Goal: Task Accomplishment & Management: Complete application form

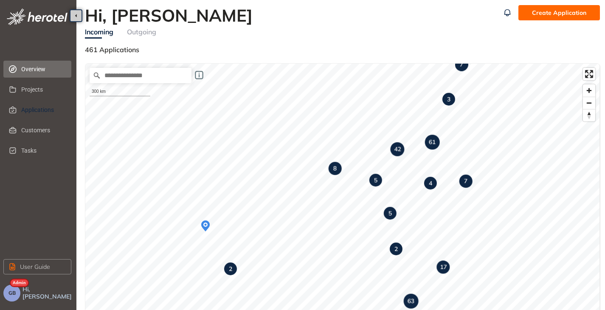
click at [26, 102] on span "Applications" at bounding box center [42, 109] width 43 height 17
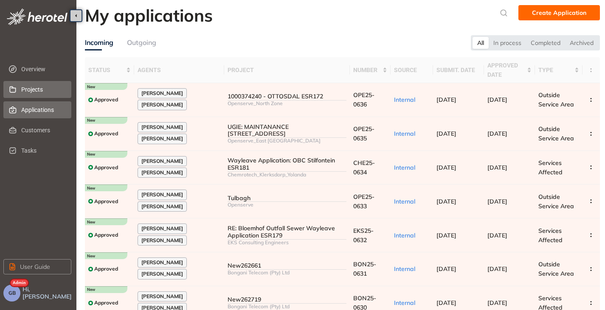
click at [33, 88] on span "Projects" at bounding box center [42, 89] width 43 height 17
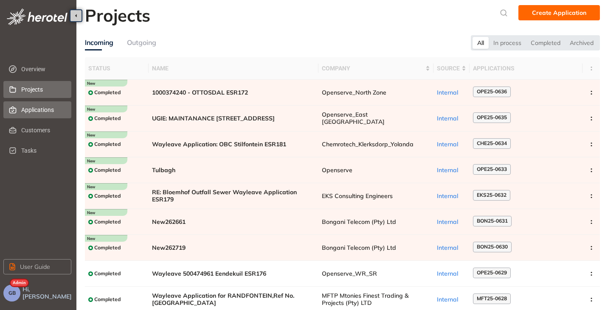
click at [29, 107] on span "Applications" at bounding box center [42, 109] width 43 height 17
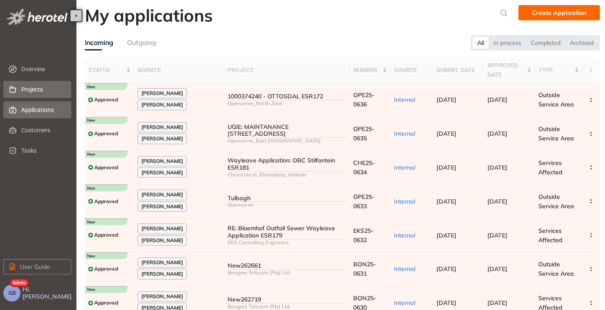
click at [29, 87] on span "Projects" at bounding box center [42, 89] width 43 height 17
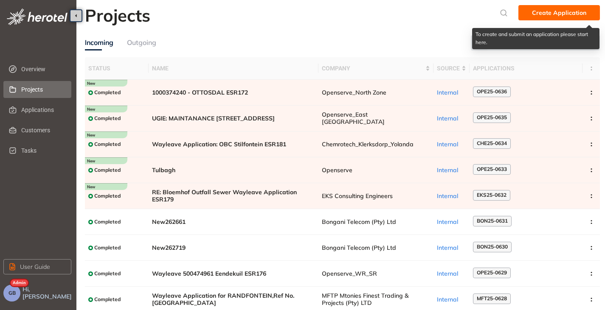
click at [558, 15] on span "Create Application" at bounding box center [559, 12] width 54 height 9
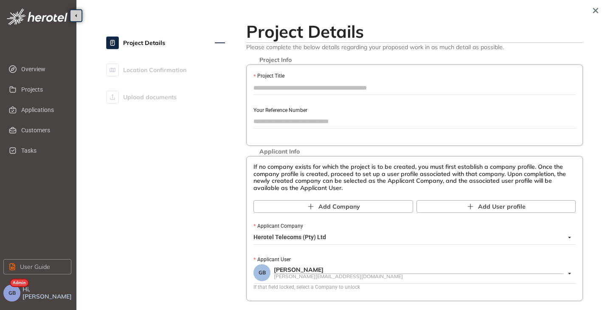
click at [320, 90] on input "Project Title" at bounding box center [415, 88] width 322 height 13
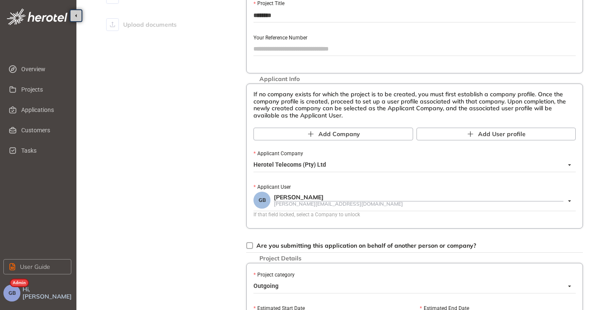
scroll to position [85, 0]
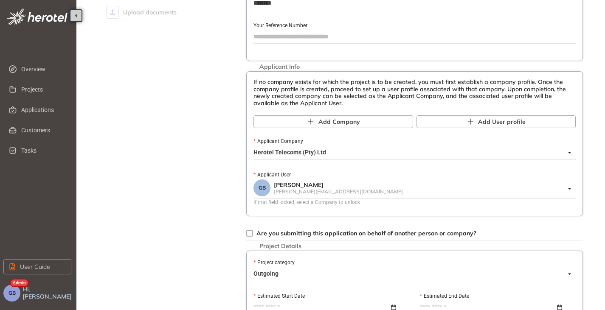
click at [320, 152] on span "Herotel Telecoms (Pty) Ltd" at bounding box center [413, 153] width 318 height 14
type input "********"
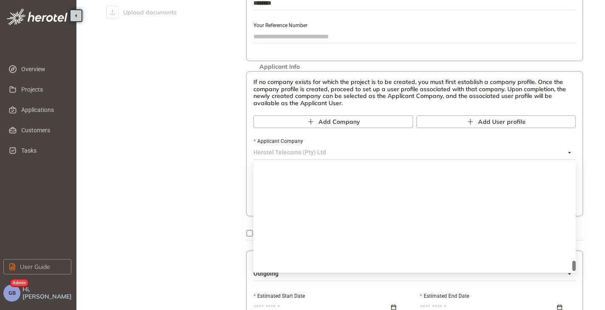
scroll to position [1040, 0]
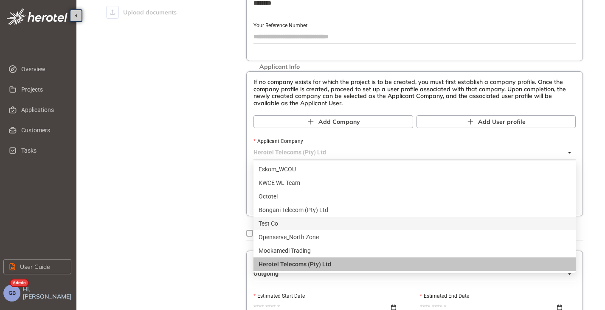
click at [289, 222] on div "Test Co" at bounding box center [415, 223] width 312 height 9
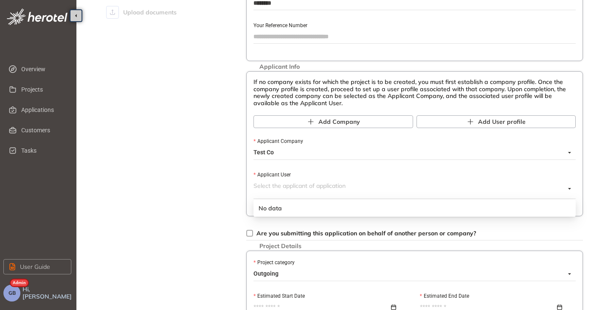
click at [284, 196] on span at bounding box center [410, 189] width 312 height 19
click at [276, 153] on span "Test Co" at bounding box center [413, 153] width 318 height 14
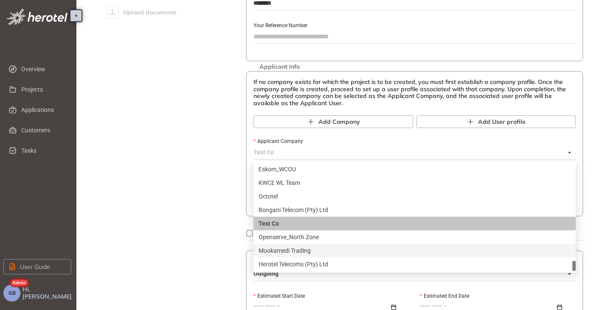
click at [276, 251] on div "Mookamedi Trading" at bounding box center [415, 250] width 312 height 9
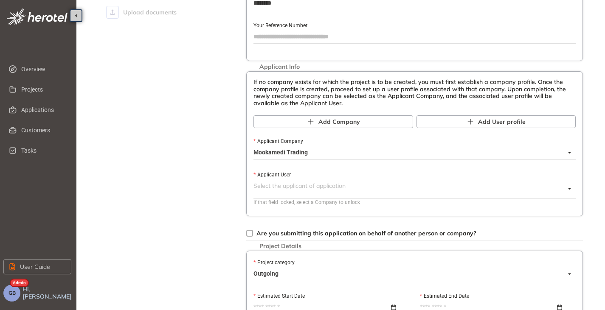
click at [284, 196] on span at bounding box center [410, 189] width 312 height 19
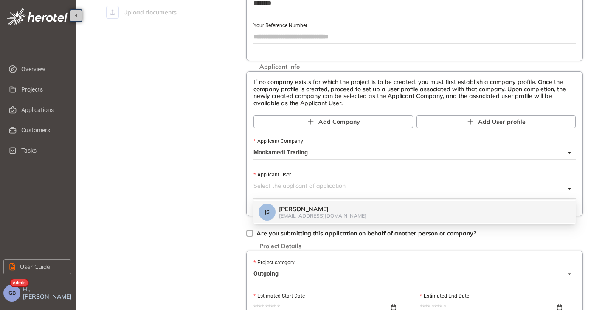
click at [303, 211] on div "[PERSON_NAME]" at bounding box center [425, 209] width 292 height 7
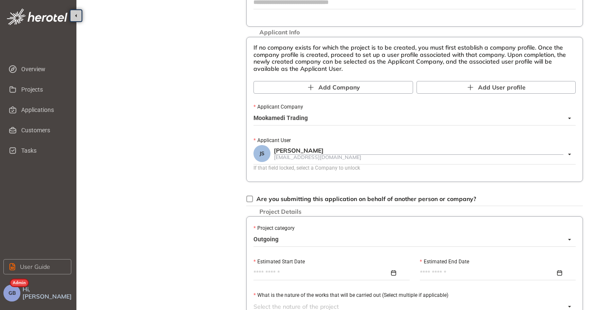
scroll to position [170, 0]
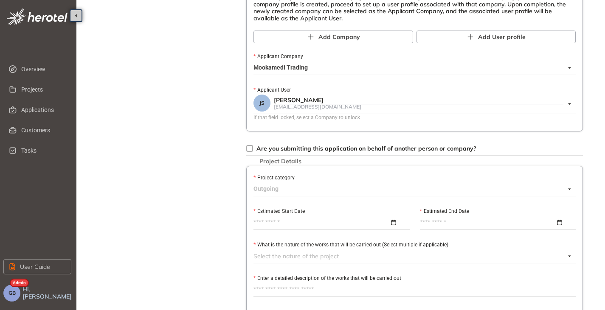
click at [300, 188] on span "Outgoing" at bounding box center [413, 190] width 318 height 14
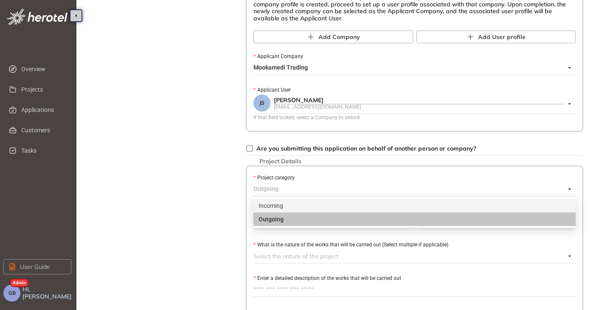
click at [302, 211] on div "Incoming" at bounding box center [415, 206] width 322 height 14
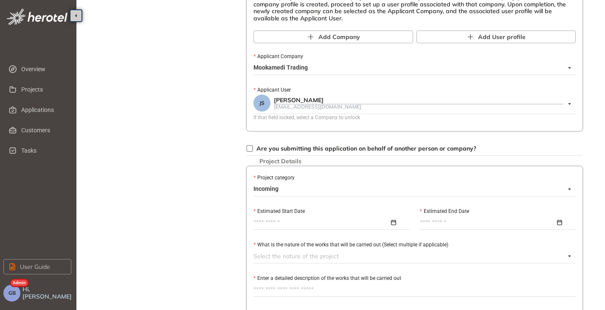
click at [298, 223] on input "Estimated Start Date" at bounding box center [322, 222] width 136 height 9
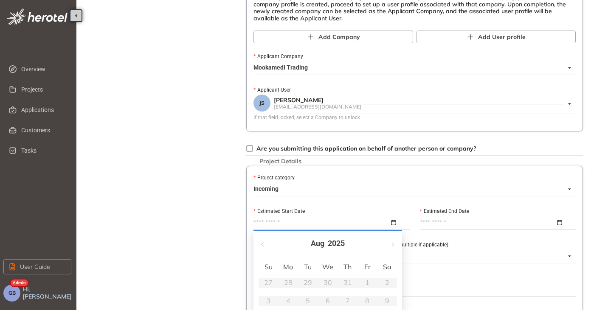
scroll to position [255, 0]
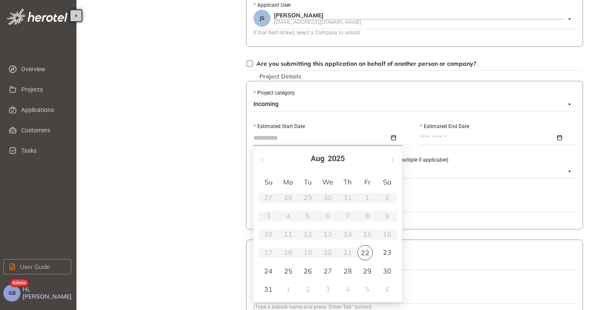
type input "**********"
click at [386, 252] on div "23" at bounding box center [387, 253] width 10 height 10
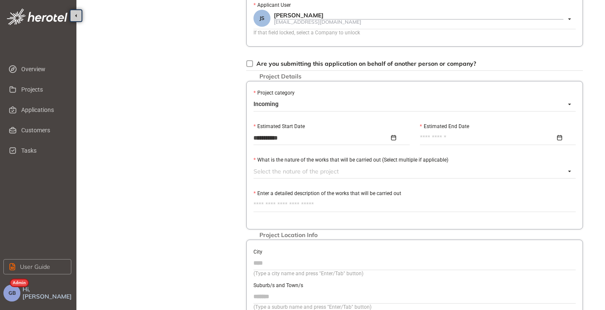
click at [427, 136] on input "Estimated End Date" at bounding box center [488, 137] width 136 height 9
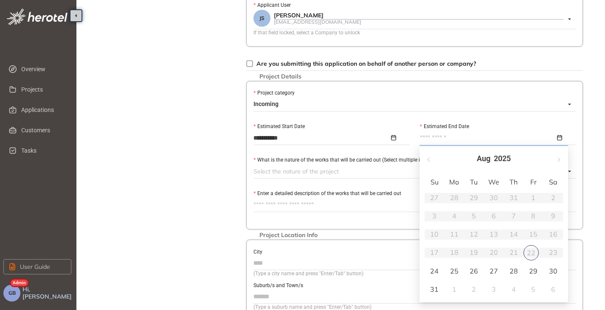
click at [563, 161] on div "[DATE]" at bounding box center [494, 159] width 149 height 26
click at [561, 161] on button "button" at bounding box center [558, 158] width 9 height 17
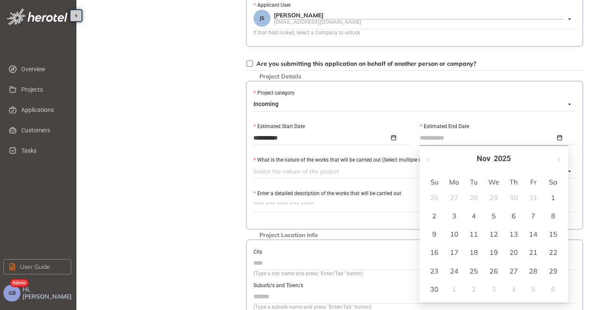
type input "**********"
click at [441, 287] on td "30" at bounding box center [435, 290] width 20 height 18
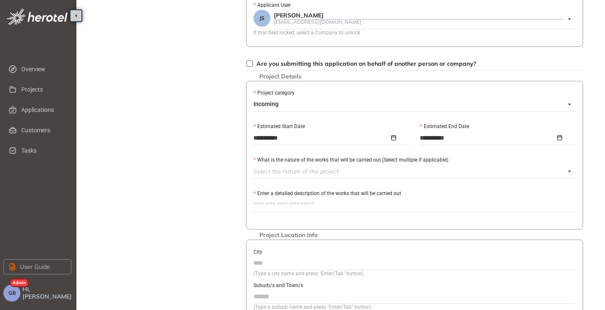
click at [265, 169] on div at bounding box center [410, 171] width 312 height 10
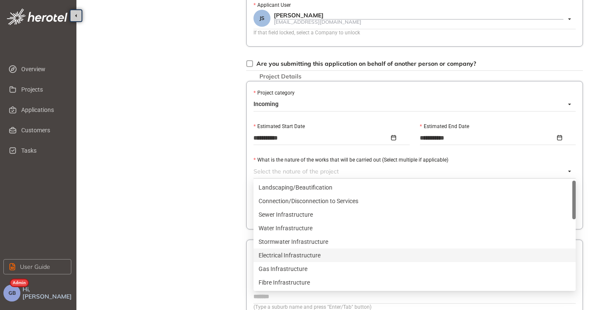
click at [272, 253] on div "Electrical Infrastructure" at bounding box center [415, 255] width 312 height 9
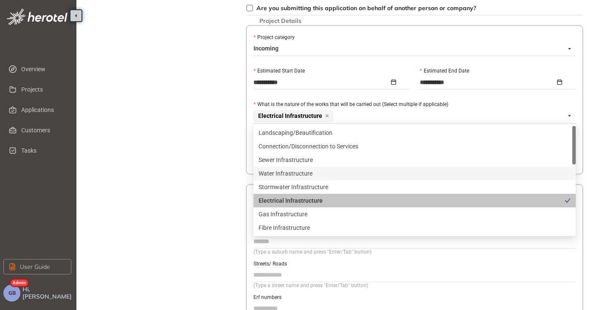
scroll to position [340, 0]
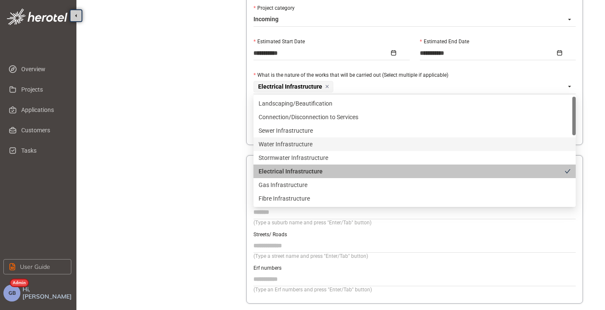
click at [215, 163] on div "Project Details Location Confirmation Upload documents" at bounding box center [165, 10] width 119 height 664
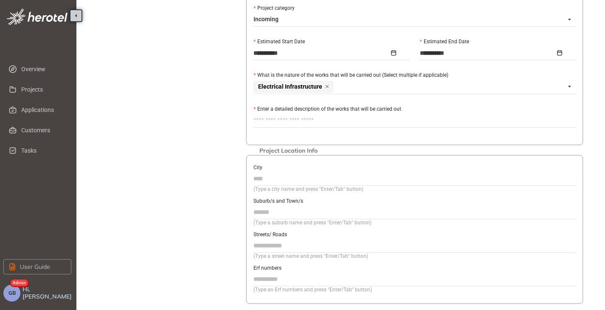
click at [287, 109] on label "Enter a detailed description of the works that will be carried out" at bounding box center [328, 109] width 148 height 8
click at [287, 114] on textarea "Enter a detailed description of the works that will be carried out" at bounding box center [415, 121] width 322 height 14
type textarea "*"
type textarea "**"
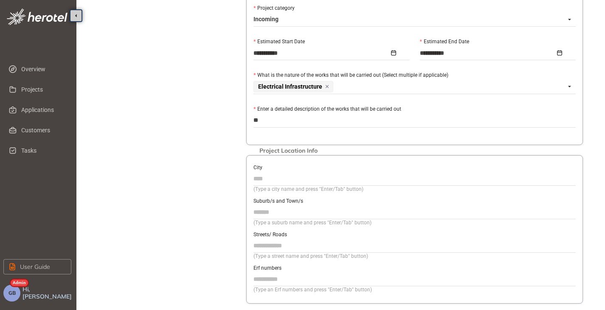
type textarea "***"
type textarea "****"
type textarea "*****"
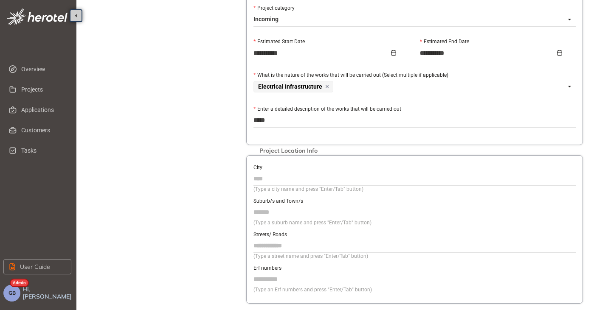
type textarea "******"
click at [272, 176] on input "City" at bounding box center [415, 178] width 322 height 13
type input "**********"
click at [276, 217] on input "Suburb/s and Town/s" at bounding box center [415, 212] width 322 height 13
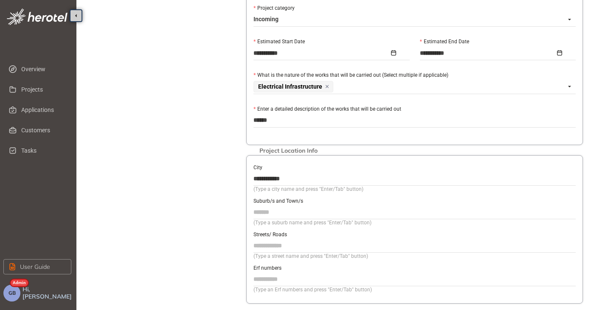
type input "*******"
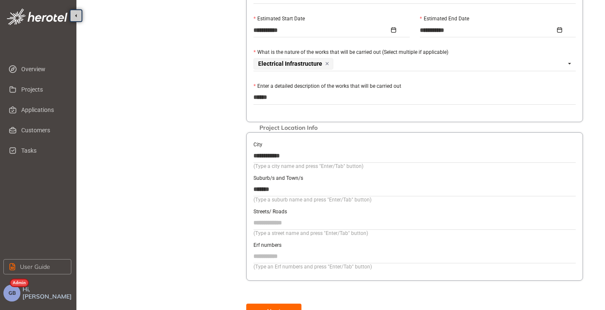
scroll to position [382, 0]
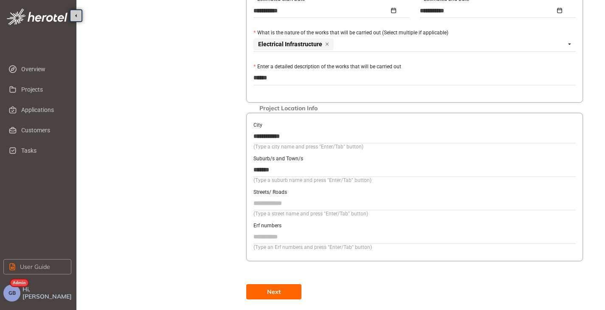
click at [276, 289] on span "Next" at bounding box center [274, 291] width 14 height 9
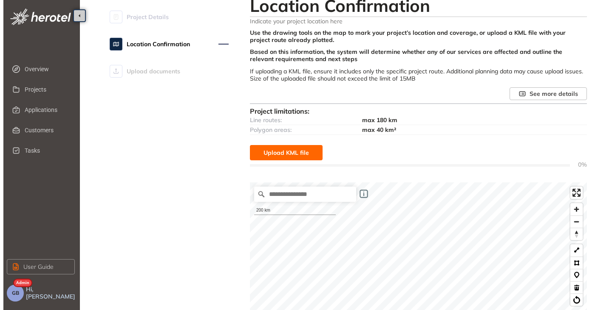
scroll to position [42, 0]
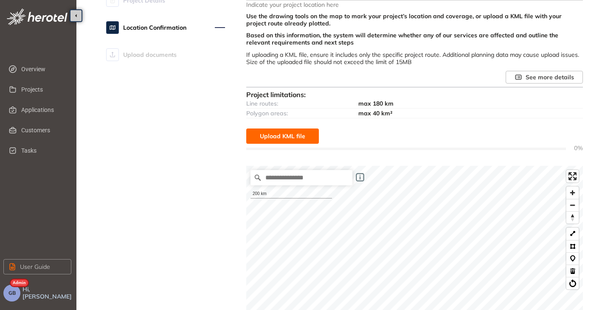
click at [285, 140] on span "Upload KML file" at bounding box center [282, 136] width 45 height 9
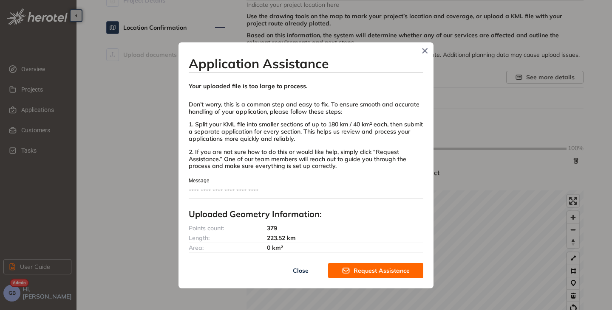
click at [371, 273] on span "Request Assistance" at bounding box center [381, 270] width 56 height 9
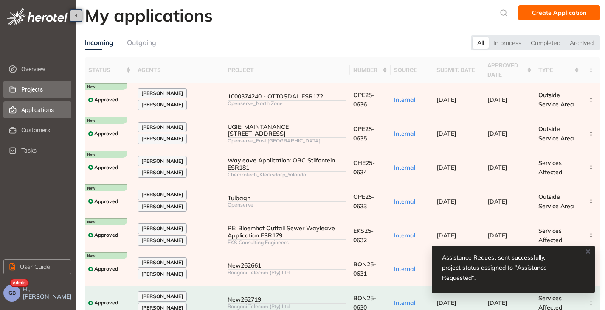
click at [22, 91] on span "Projects" at bounding box center [42, 89] width 43 height 17
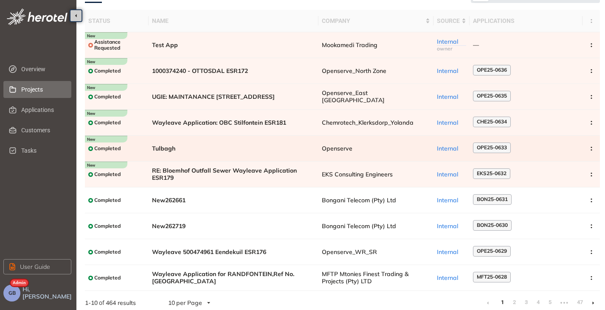
scroll to position [56, 0]
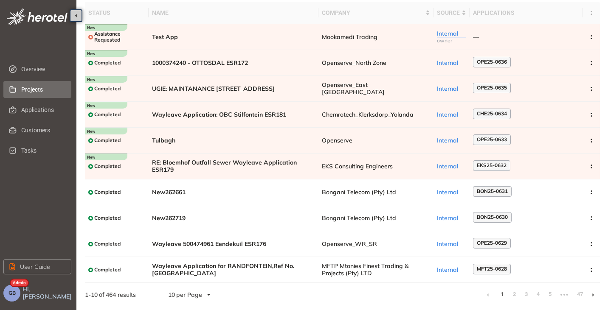
click at [592, 294] on li at bounding box center [593, 295] width 14 height 14
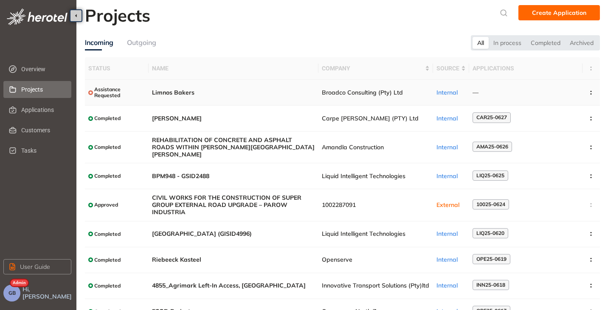
click at [200, 91] on span "Limnos Bakers" at bounding box center [233, 92] width 163 height 7
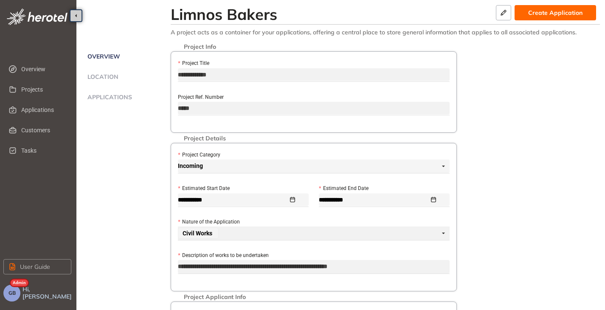
click at [99, 80] on span "Location" at bounding box center [102, 76] width 34 height 7
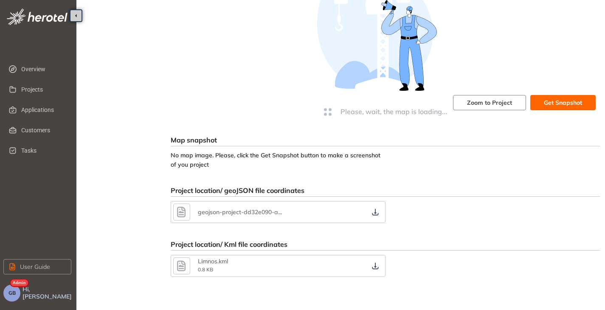
scroll to position [104, 0]
click at [378, 266] on icon "button" at bounding box center [375, 265] width 8 height 7
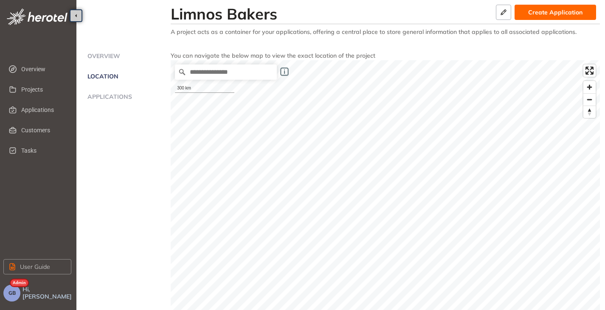
scroll to position [0, 0]
click at [110, 55] on span "Overview" at bounding box center [102, 56] width 35 height 7
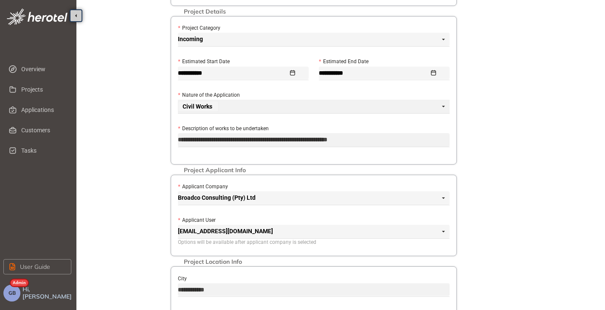
scroll to position [127, 0]
click at [39, 133] on span "Customers" at bounding box center [42, 130] width 43 height 17
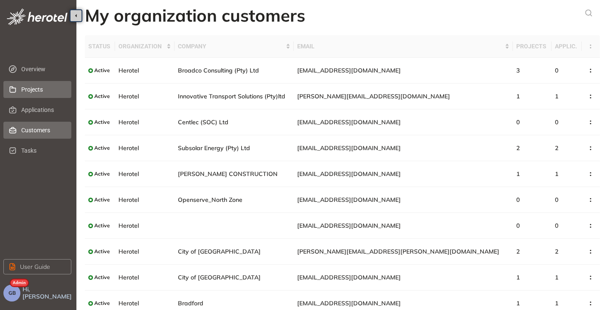
click at [48, 86] on span "Projects" at bounding box center [42, 89] width 43 height 17
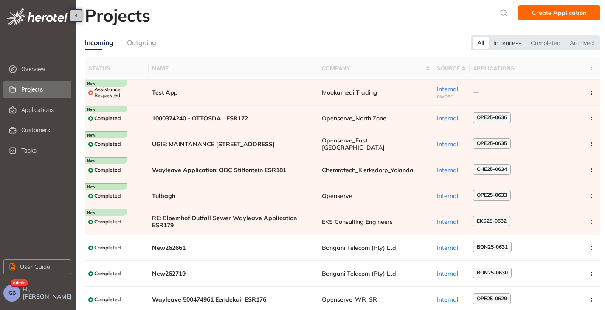
click at [510, 45] on div "In process" at bounding box center [507, 43] width 37 height 12
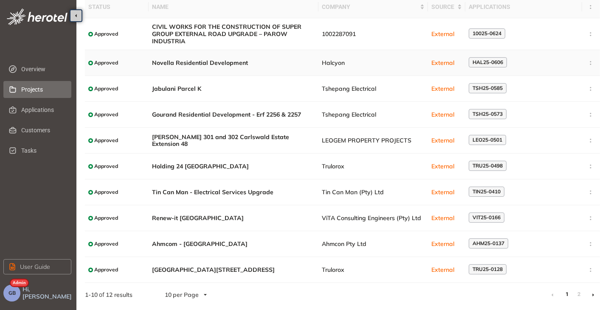
scroll to position [62, 0]
click at [593, 295] on icon at bounding box center [593, 295] width 2 height 4
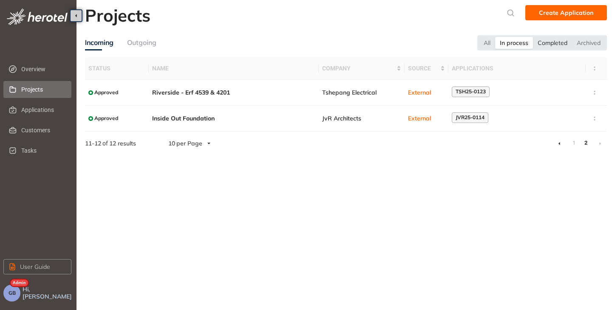
click at [556, 42] on div "Completed" at bounding box center [552, 43] width 39 height 12
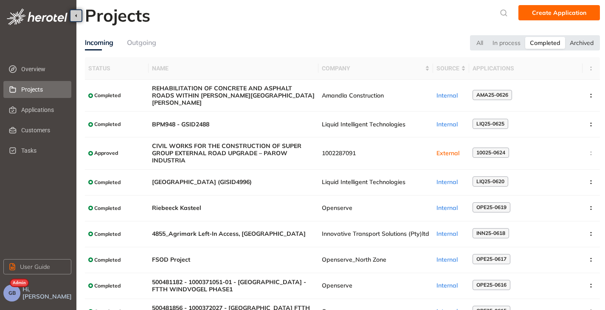
click at [583, 43] on div "Archived" at bounding box center [581, 43] width 33 height 12
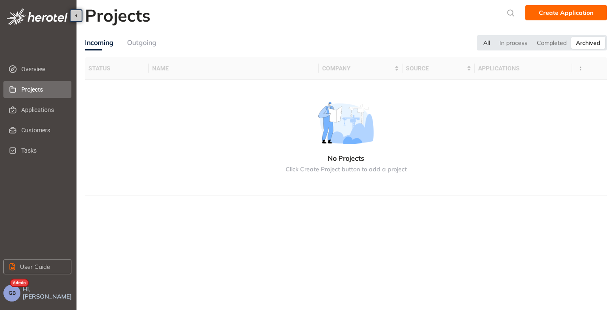
click at [488, 46] on div "All" at bounding box center [486, 43] width 16 height 12
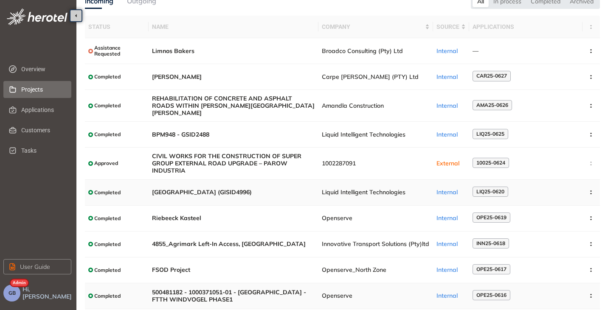
scroll to position [62, 0]
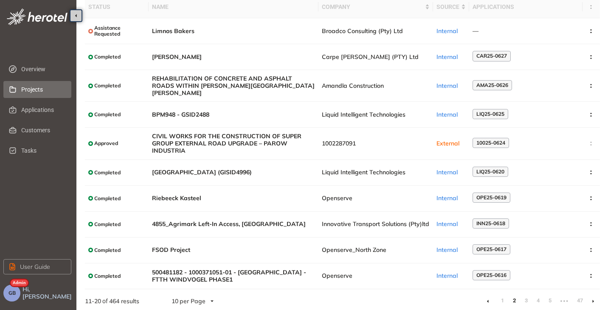
click at [595, 297] on li at bounding box center [593, 302] width 14 height 14
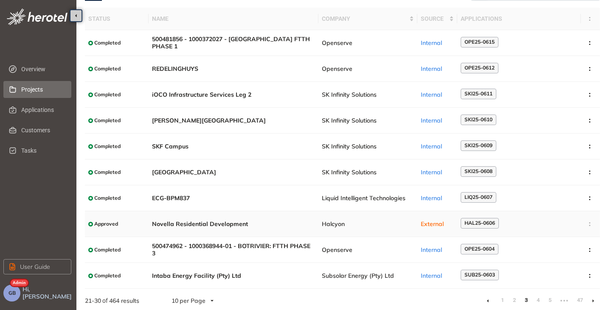
scroll to position [56, 0]
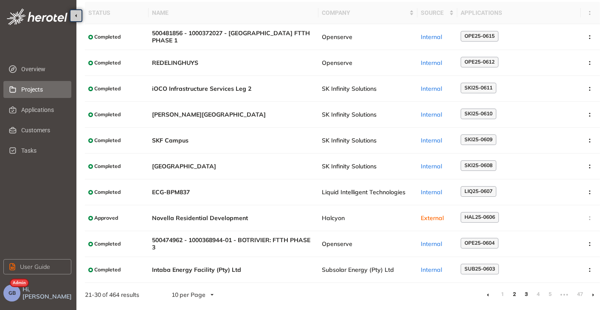
click at [516, 293] on link "2" at bounding box center [514, 294] width 8 height 13
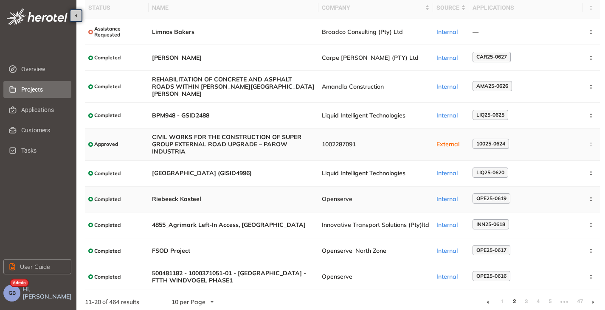
scroll to position [62, 0]
click at [488, 300] on icon at bounding box center [488, 302] width 2 height 4
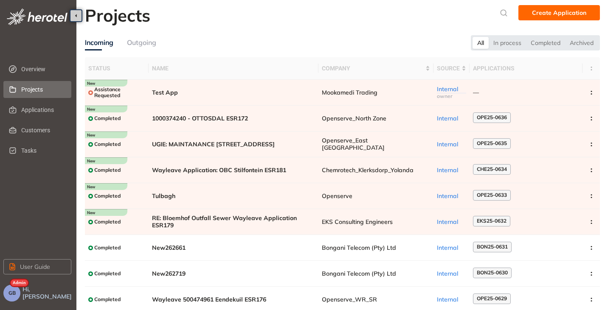
click at [537, 13] on span "Create Application" at bounding box center [559, 12] width 54 height 9
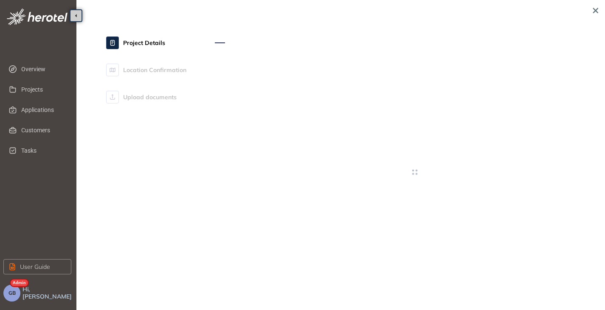
type textarea "**********"
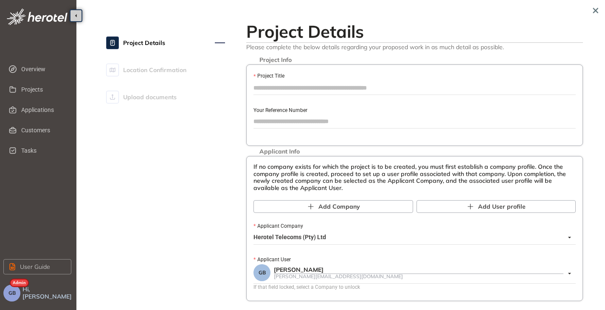
paste input "**********"
type input "**********"
click at [272, 241] on span "Herotel Telecoms (Pty) Ltd" at bounding box center [413, 238] width 318 height 14
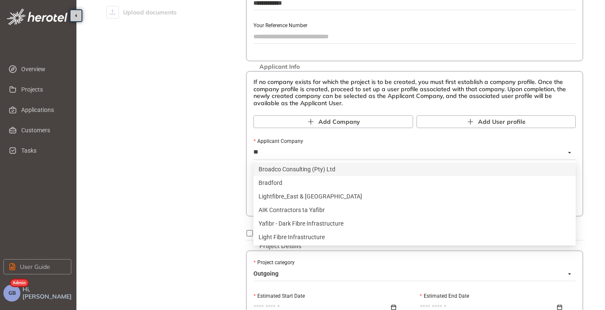
type input "***"
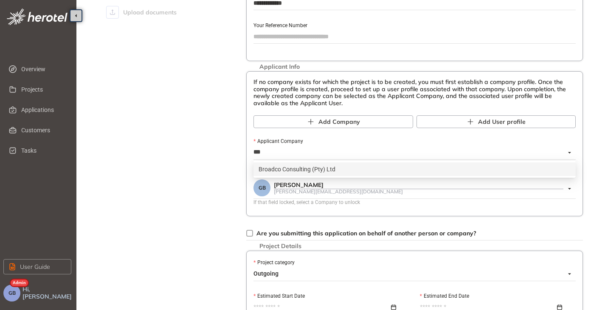
click at [290, 169] on div "Broadco Consulting (Pty) Ltd" at bounding box center [415, 169] width 312 height 9
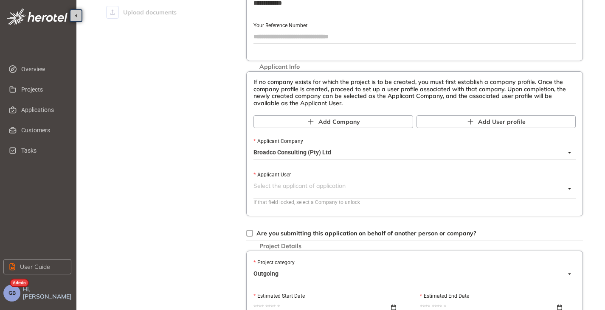
click at [305, 194] on span at bounding box center [410, 189] width 312 height 19
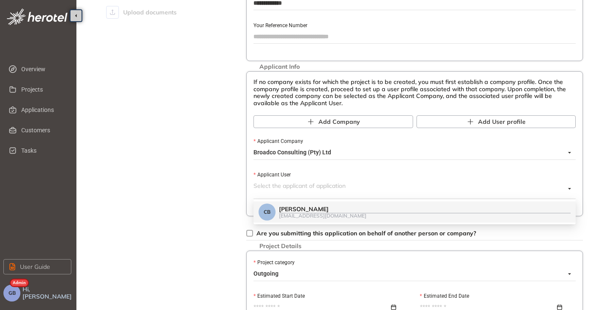
click at [317, 206] on div "[PERSON_NAME]" at bounding box center [425, 209] width 292 height 7
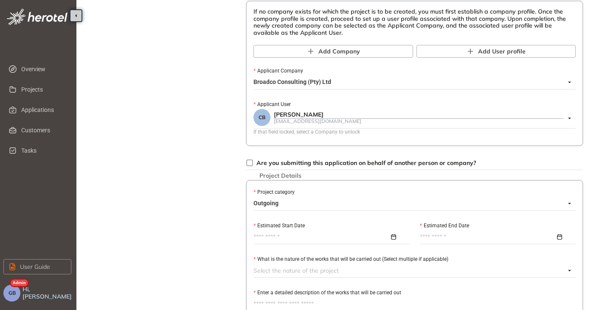
scroll to position [170, 0]
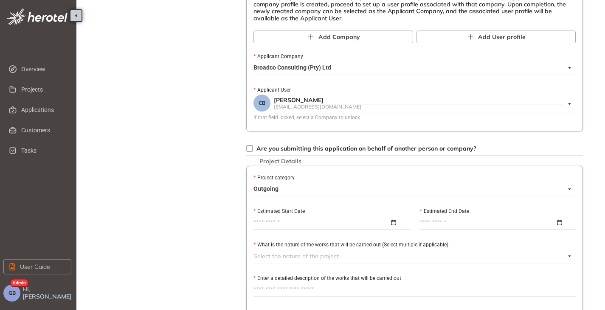
click at [278, 183] on span "Outgoing" at bounding box center [413, 190] width 318 height 14
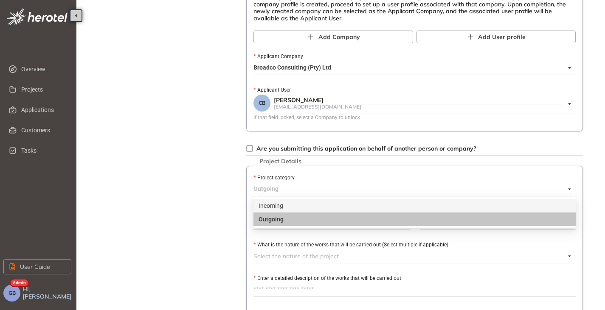
click at [304, 200] on div "Incoming" at bounding box center [415, 206] width 322 height 14
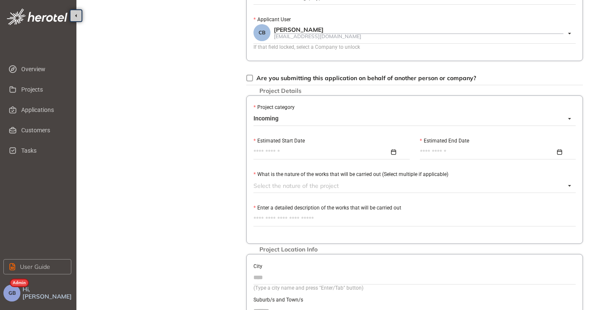
scroll to position [255, 0]
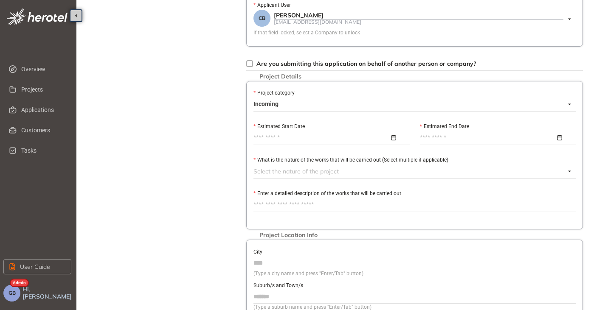
click at [270, 139] on input "Estimated Start Date" at bounding box center [322, 137] width 136 height 9
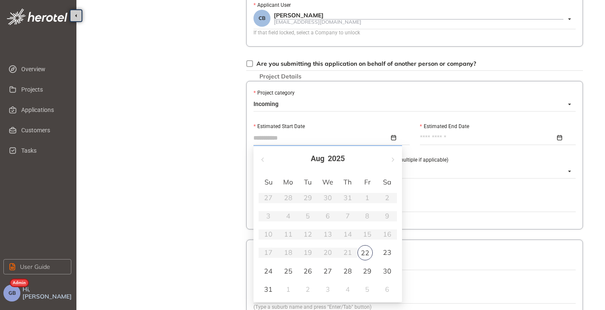
type input "**********"
click at [291, 275] on div "25" at bounding box center [288, 271] width 10 height 10
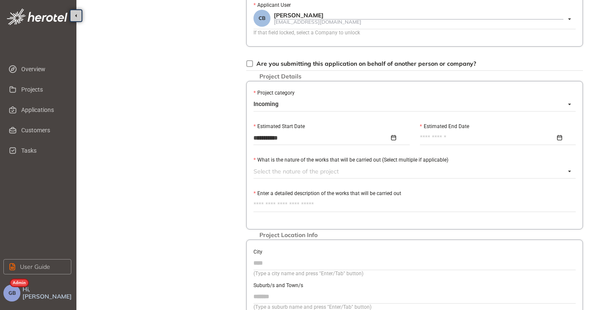
click at [472, 138] on input "Estimated End Date" at bounding box center [488, 137] width 136 height 9
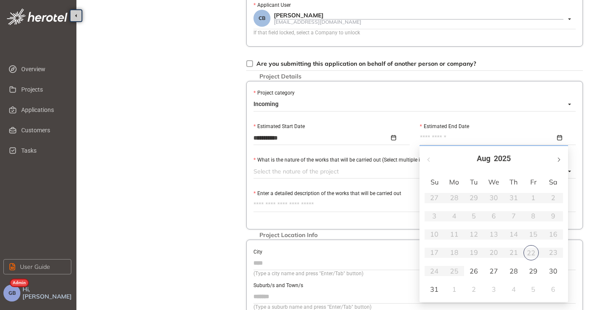
click at [558, 164] on button "button" at bounding box center [558, 158] width 9 height 17
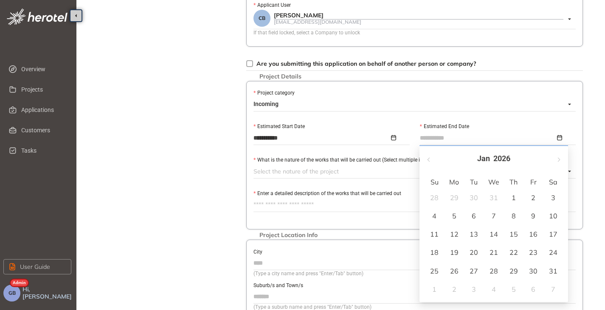
type input "**********"
click at [551, 271] on div "31" at bounding box center [553, 271] width 10 height 10
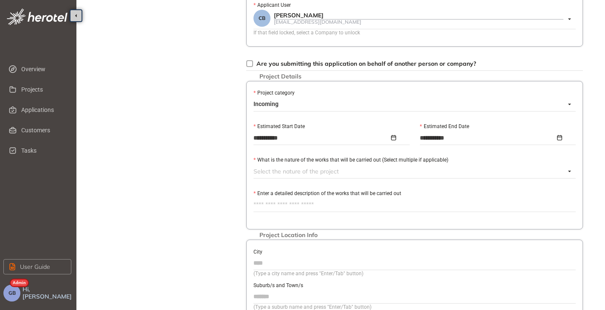
paste textarea "**********"
type textarea "**********"
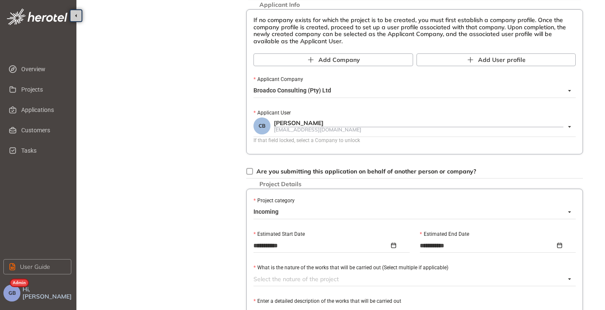
scroll to position [42, 0]
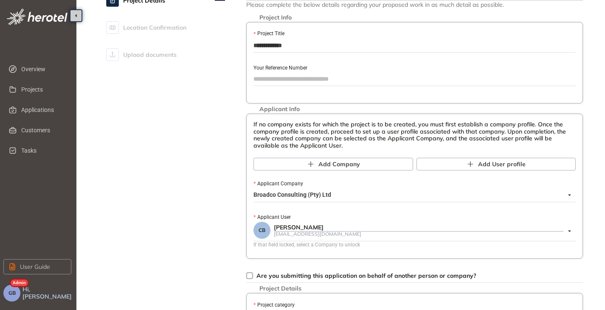
paste input "*****"
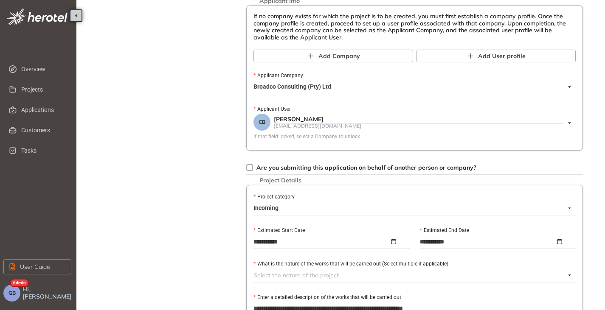
scroll to position [170, 0]
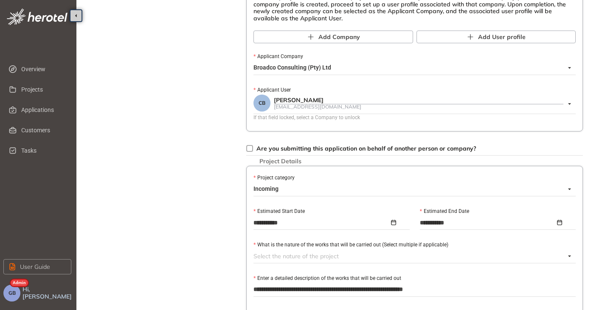
type input "*****"
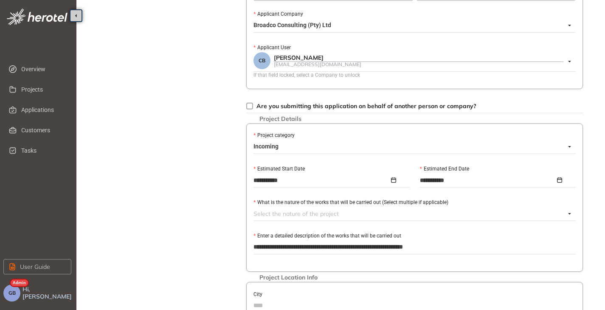
click at [282, 214] on div at bounding box center [410, 214] width 312 height 10
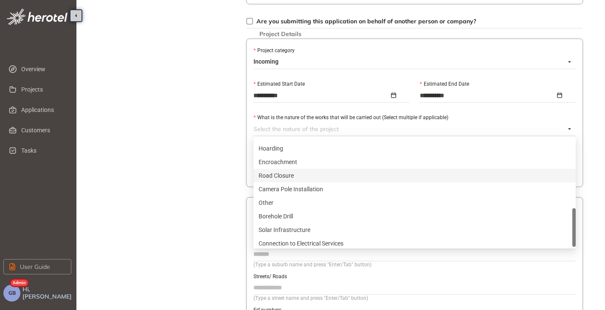
scroll to position [272, 0]
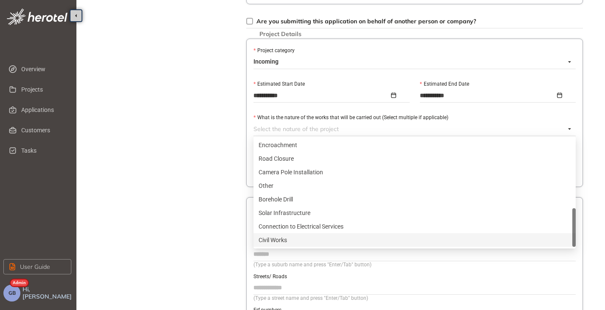
click at [284, 239] on div "Civil Works" at bounding box center [415, 240] width 312 height 9
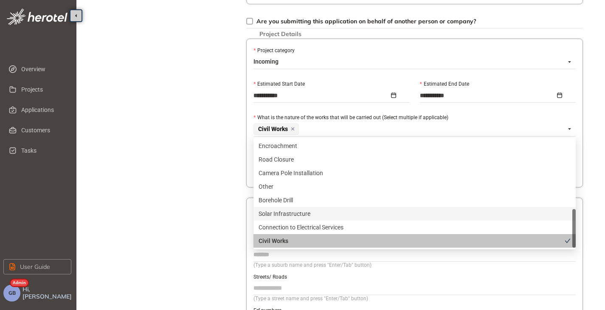
click at [202, 182] on div "Project Details Location Confirmation Upload documents" at bounding box center [165, 53] width 119 height 664
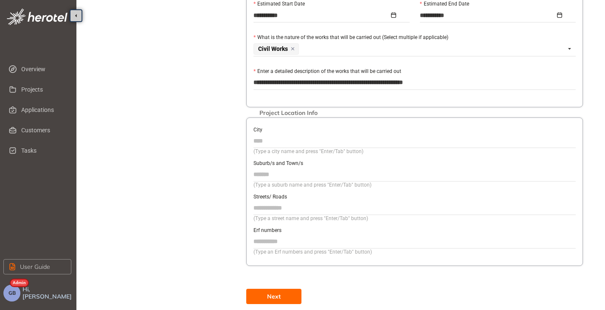
scroll to position [382, 0]
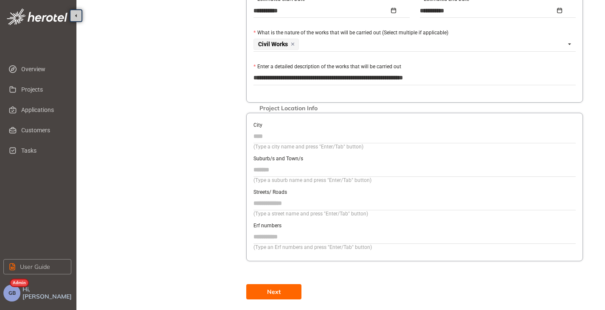
paste input "**********"
type input "**********"
paste input "**********"
type input "**********"
paste input "**********"
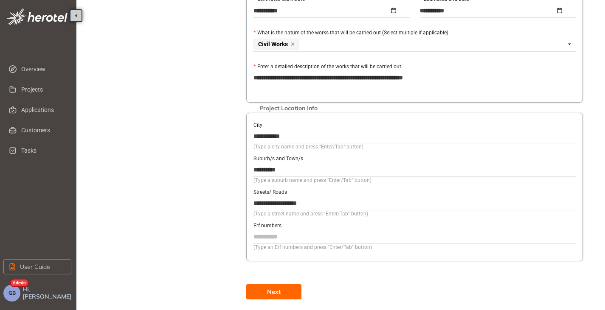
type input "**********"
paste input "******"
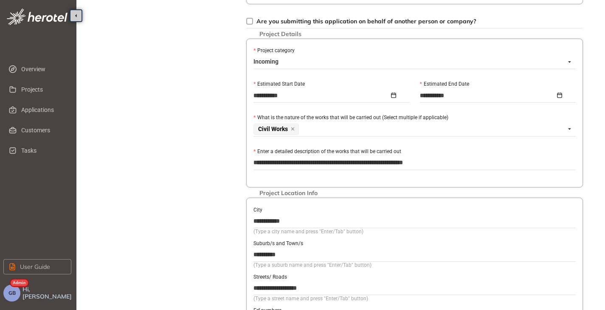
scroll to position [393, 0]
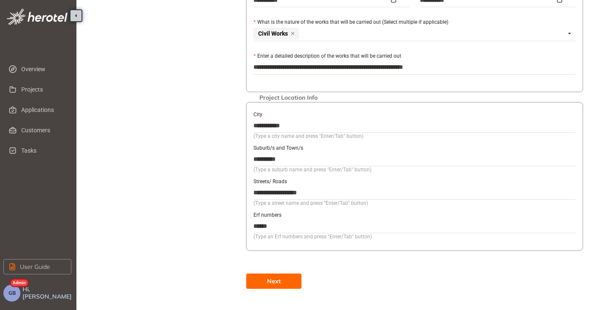
type input "******"
click at [266, 285] on button "Next" at bounding box center [273, 281] width 55 height 15
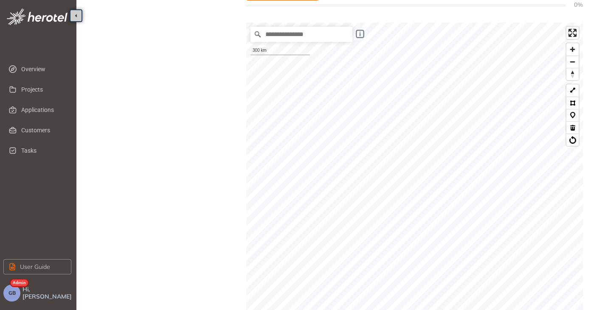
scroll to position [122, 0]
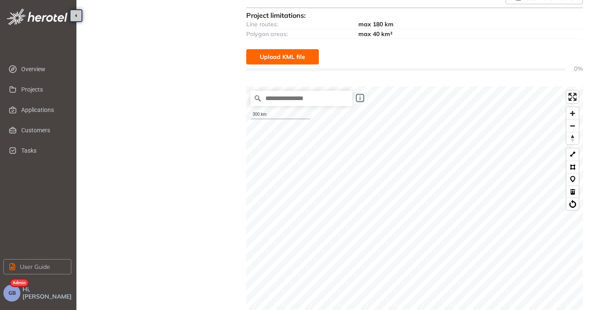
click at [290, 56] on span "Upload KML file" at bounding box center [282, 56] width 45 height 9
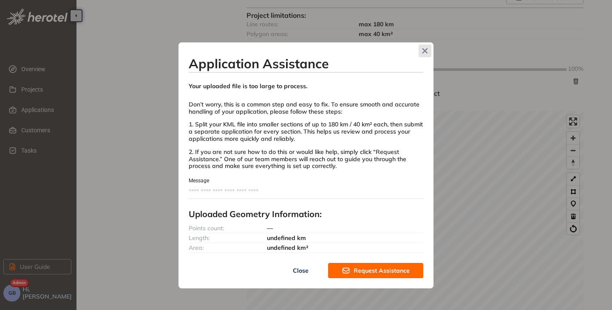
click at [426, 53] on icon "Close" at bounding box center [425, 51] width 6 height 6
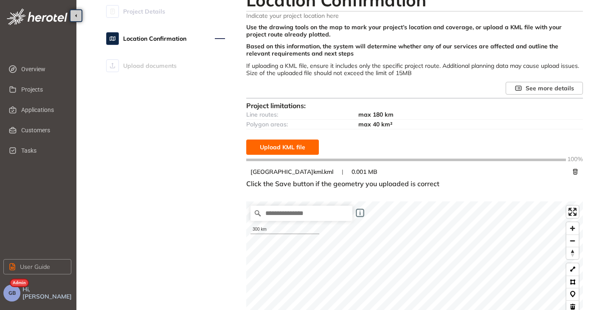
scroll to position [19, 0]
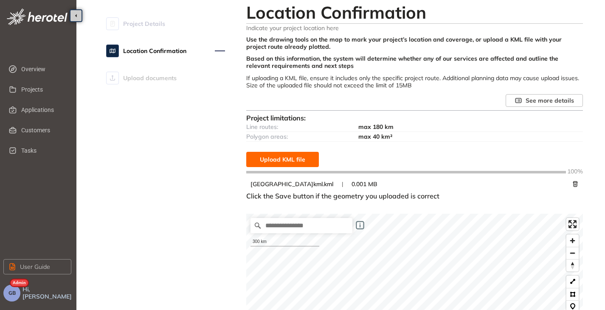
click at [278, 161] on span "Upload KML file" at bounding box center [282, 159] width 45 height 9
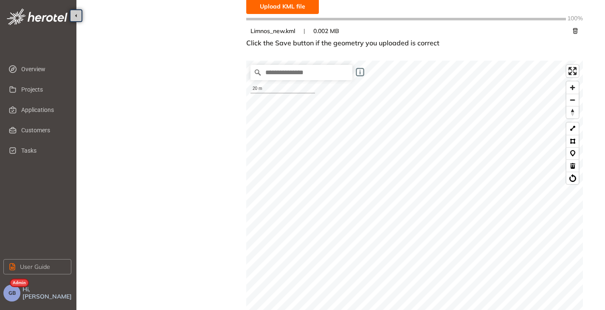
scroll to position [342, 0]
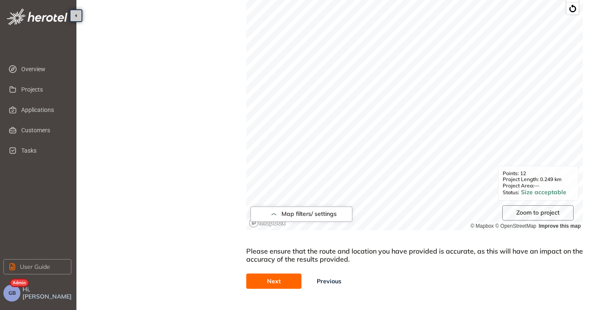
click at [281, 285] on button "Next" at bounding box center [273, 281] width 55 height 15
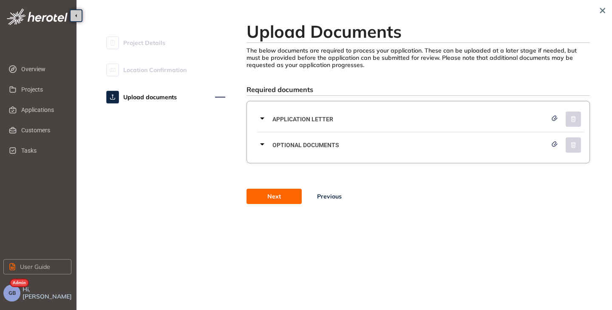
click at [270, 197] on span "Next" at bounding box center [274, 196] width 14 height 9
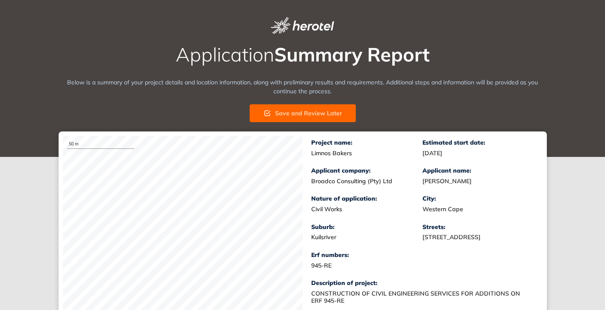
click at [299, 110] on span "Save and Review Later" at bounding box center [308, 113] width 67 height 9
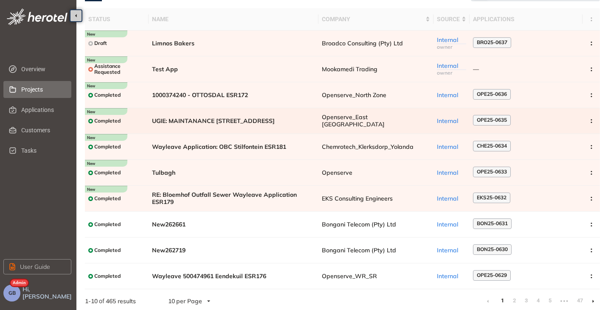
scroll to position [56, 0]
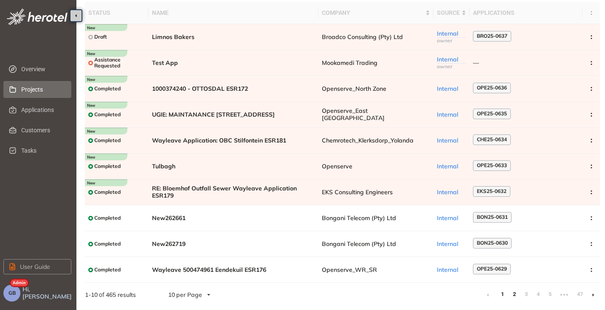
click at [515, 299] on link "2" at bounding box center [514, 294] width 8 height 13
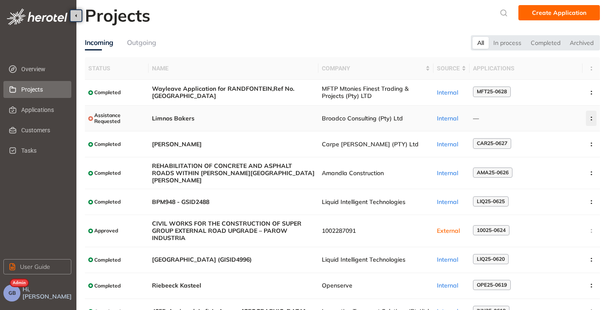
click at [587, 120] on button "button" at bounding box center [591, 118] width 11 height 15
click at [564, 133] on button "Archive project" at bounding box center [561, 138] width 62 height 13
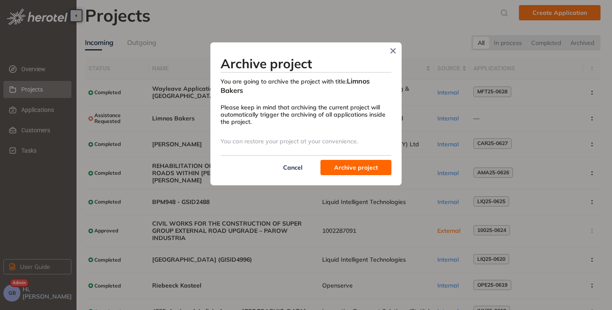
click at [341, 164] on span "Archive project" at bounding box center [356, 167] width 44 height 9
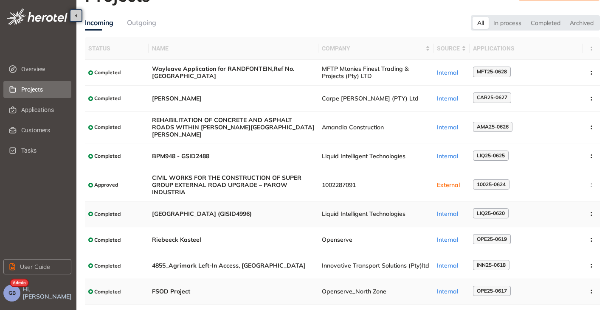
scroll to position [62, 0]
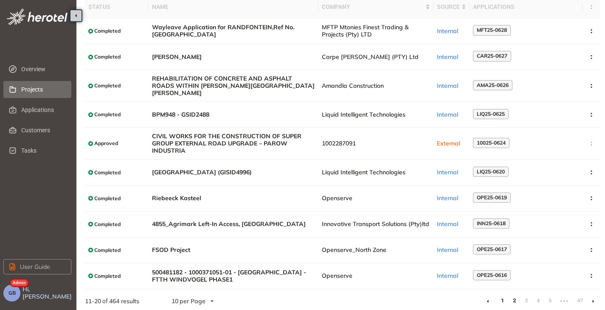
click at [504, 295] on link "1" at bounding box center [502, 301] width 8 height 13
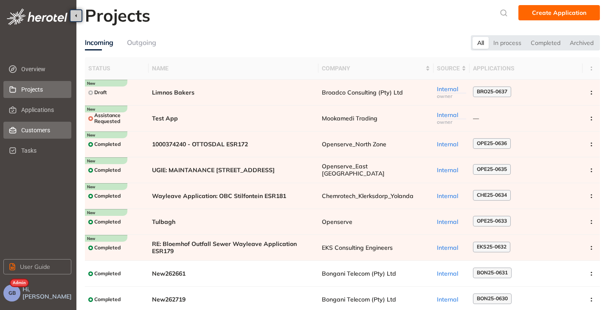
click at [24, 131] on span "Customers" at bounding box center [42, 130] width 43 height 17
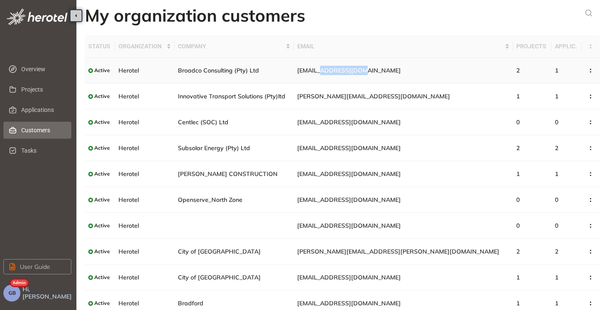
drag, startPoint x: 400, startPoint y: 74, endPoint x: 377, endPoint y: 75, distance: 23.4
click at [377, 75] on td "[EMAIL_ADDRESS][DOMAIN_NAME]" at bounding box center [403, 71] width 219 height 26
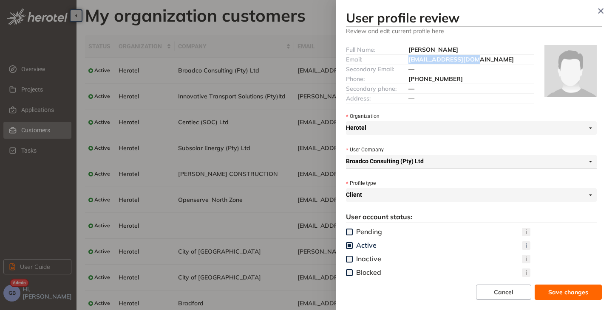
drag, startPoint x: 468, startPoint y: 60, endPoint x: 409, endPoint y: 59, distance: 58.6
click at [408, 61] on div "[EMAIL_ADDRESS][DOMAIN_NAME]" at bounding box center [470, 59] width 125 height 9
copy span "[EMAIL_ADDRESS][DOMAIN_NAME]"
click at [490, 289] on button "Cancel" at bounding box center [503, 292] width 55 height 15
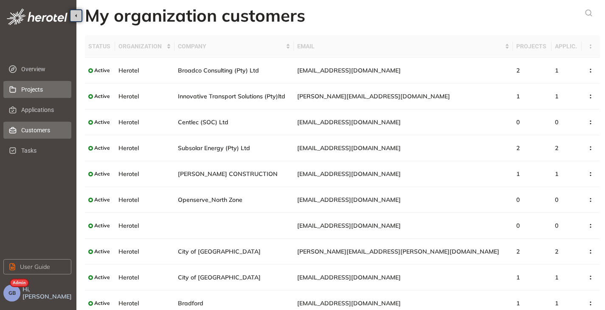
click at [28, 93] on span "Projects" at bounding box center [42, 89] width 43 height 17
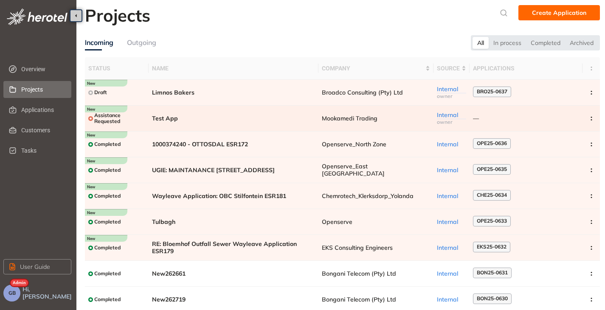
click at [242, 117] on span "Test App" at bounding box center [233, 118] width 163 height 7
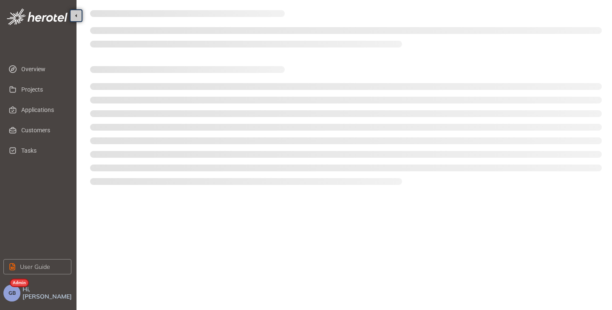
type textarea "******"
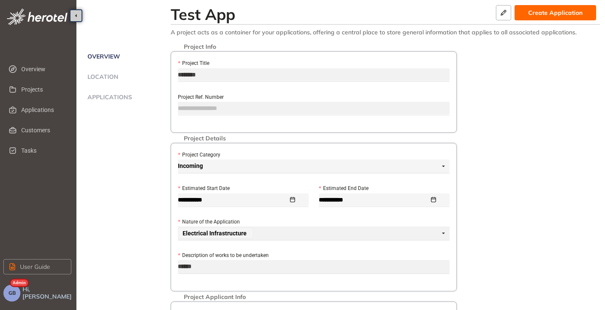
click at [105, 81] on li "Location" at bounding box center [128, 81] width 86 height 17
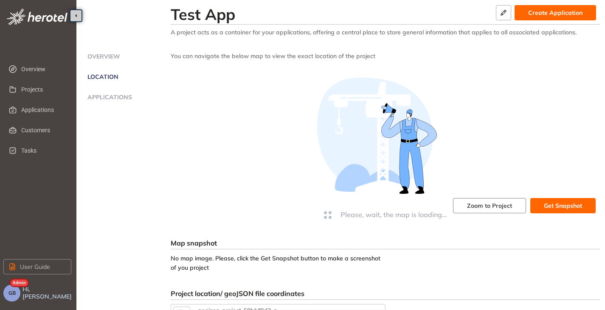
click at [102, 96] on span "Applications" at bounding box center [108, 97] width 47 height 7
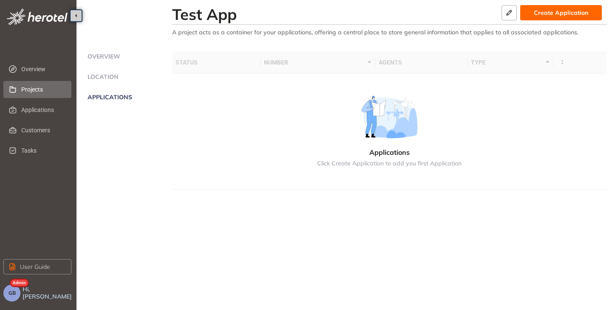
click at [45, 87] on span "Projects" at bounding box center [42, 89] width 43 height 17
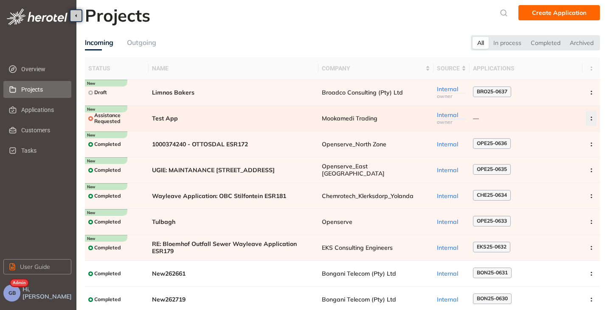
click at [592, 117] on icon "button" at bounding box center [591, 119] width 8 height 4
click at [549, 143] on button "Archive project" at bounding box center [559, 138] width 62 height 13
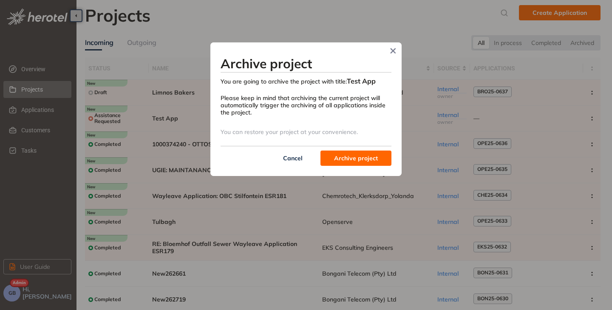
click at [365, 159] on span "Archive project" at bounding box center [356, 158] width 44 height 9
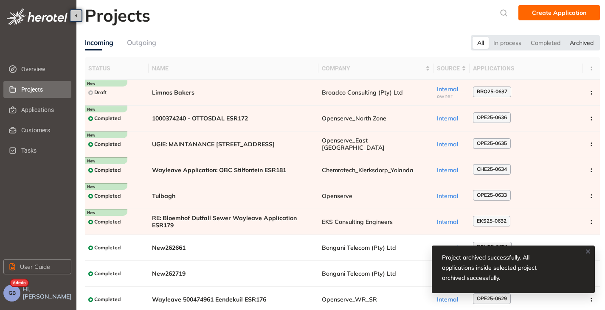
click at [579, 44] on div "Archived" at bounding box center [581, 43] width 33 height 12
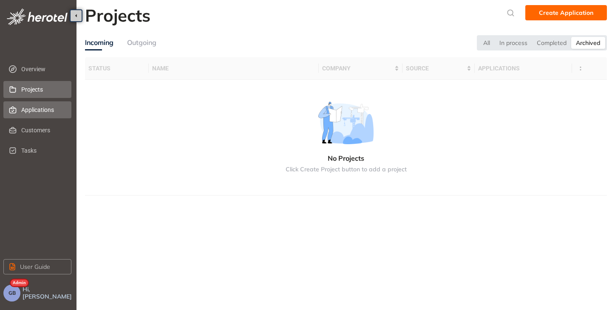
click at [29, 108] on span "Applications" at bounding box center [42, 109] width 43 height 17
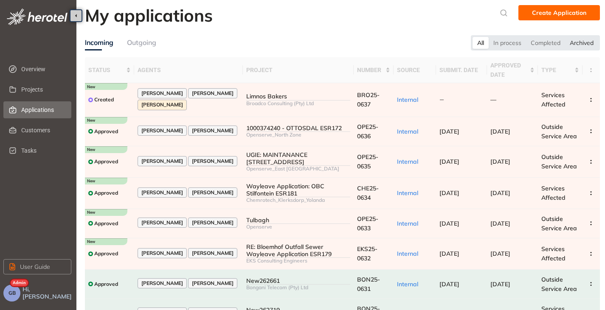
click at [585, 39] on div "Archived" at bounding box center [581, 43] width 33 height 12
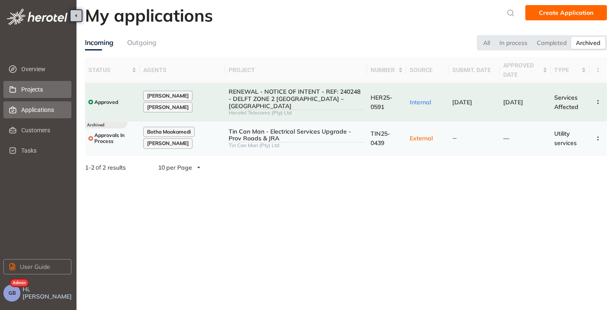
click at [36, 91] on span "Projects" at bounding box center [42, 89] width 43 height 17
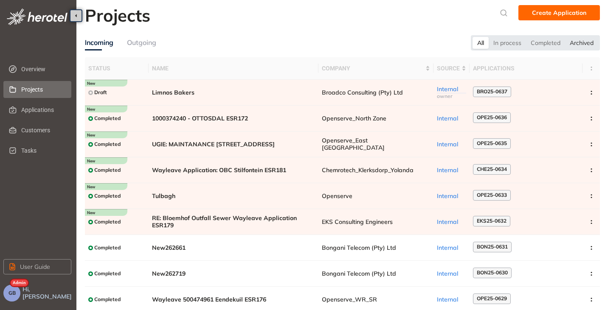
click at [591, 41] on div "Archived" at bounding box center [581, 43] width 33 height 12
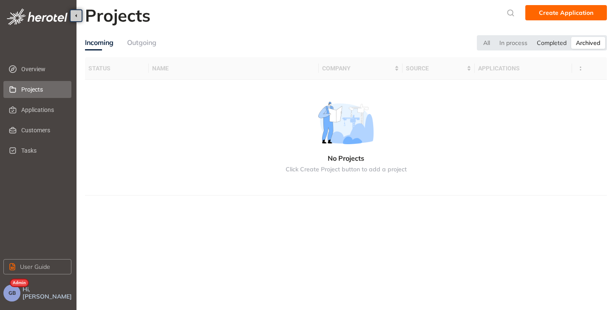
click at [545, 42] on div "Completed" at bounding box center [551, 43] width 39 height 12
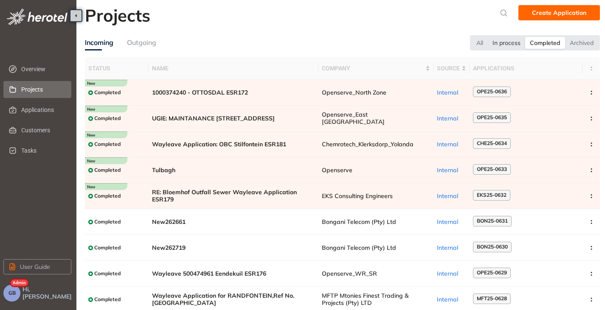
click at [516, 42] on div "In process" at bounding box center [506, 43] width 37 height 12
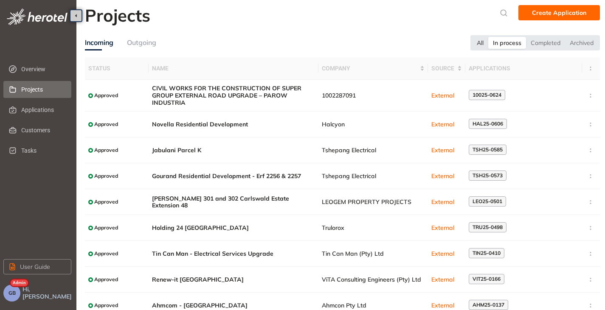
click at [481, 42] on div "All" at bounding box center [480, 43] width 16 height 12
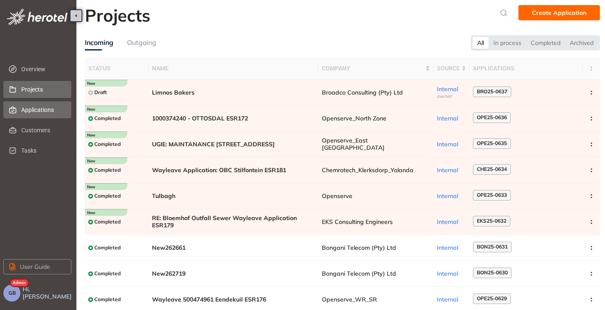
click at [42, 106] on span "Applications" at bounding box center [42, 109] width 43 height 17
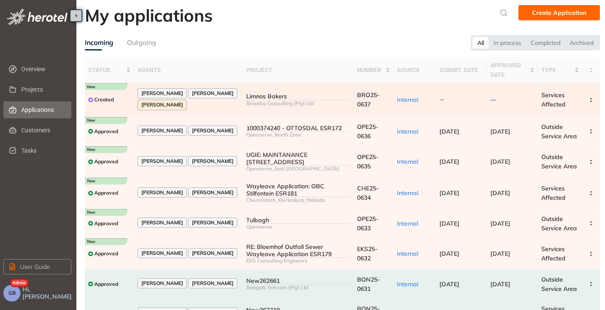
click at [219, 107] on div "[PERSON_NAME] [PERSON_NAME] [PERSON_NAME]" at bounding box center [189, 99] width 102 height 23
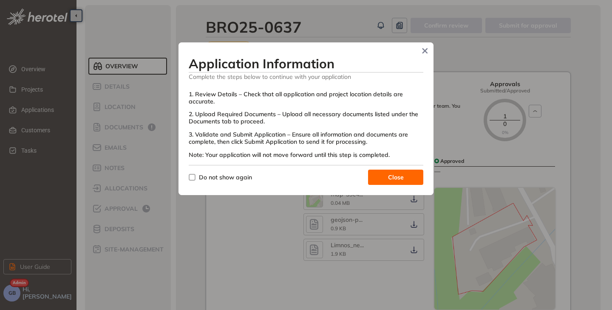
click at [383, 175] on button "Close" at bounding box center [395, 177] width 55 height 15
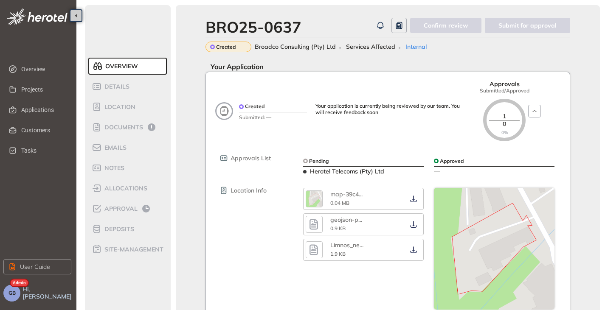
click at [11, 292] on span "GB" at bounding box center [11, 293] width 7 height 6
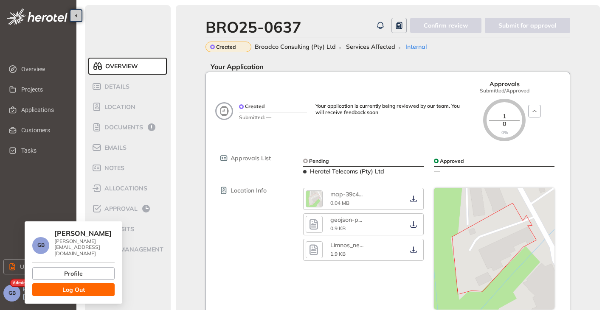
click at [71, 285] on span "Log Out" at bounding box center [73, 289] width 23 height 9
